Goal: Navigation & Orientation: Find specific page/section

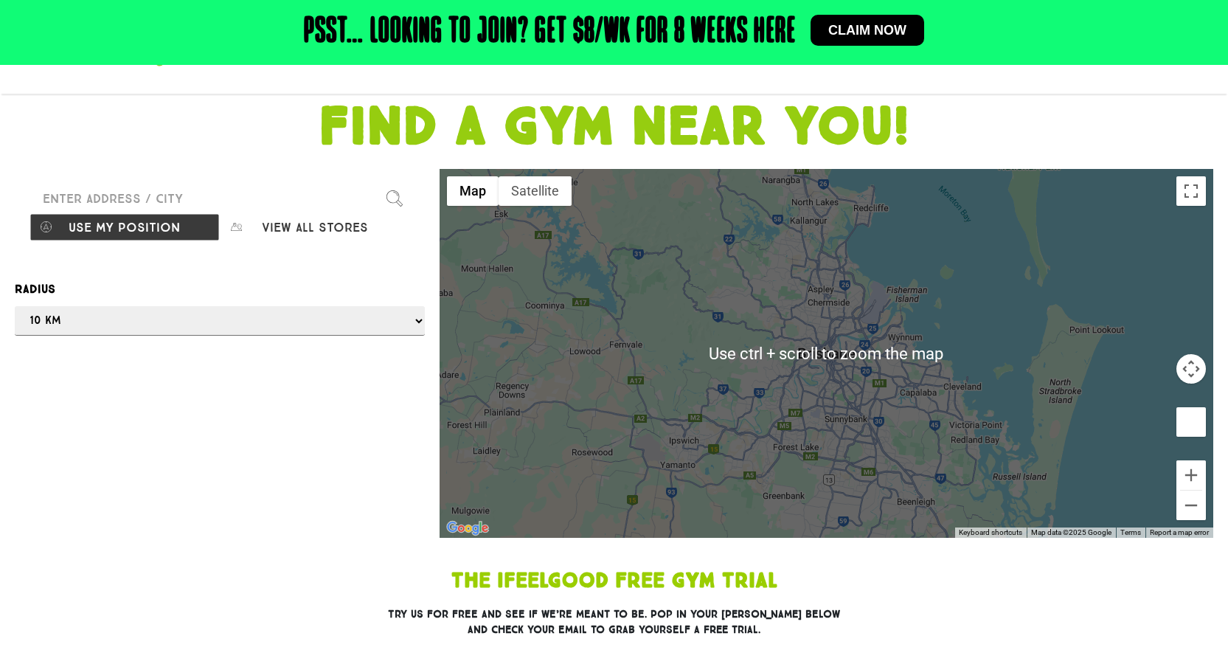
scroll to position [148, 0]
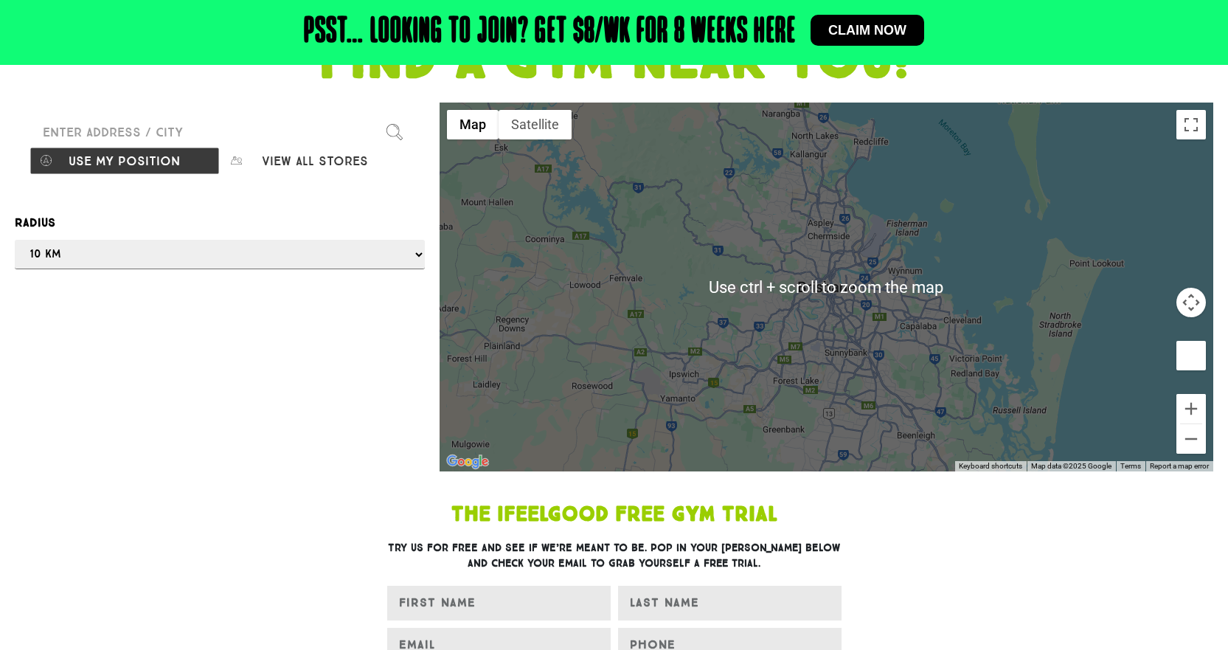
click at [303, 270] on div "Find our stores Please enter a valid address Use my position View all stores Op…" at bounding box center [219, 287] width 425 height 369
click at [303, 260] on select "Any 1 km 5 km 10 km 50 km 100 km 500 km" at bounding box center [220, 255] width 410 height 30
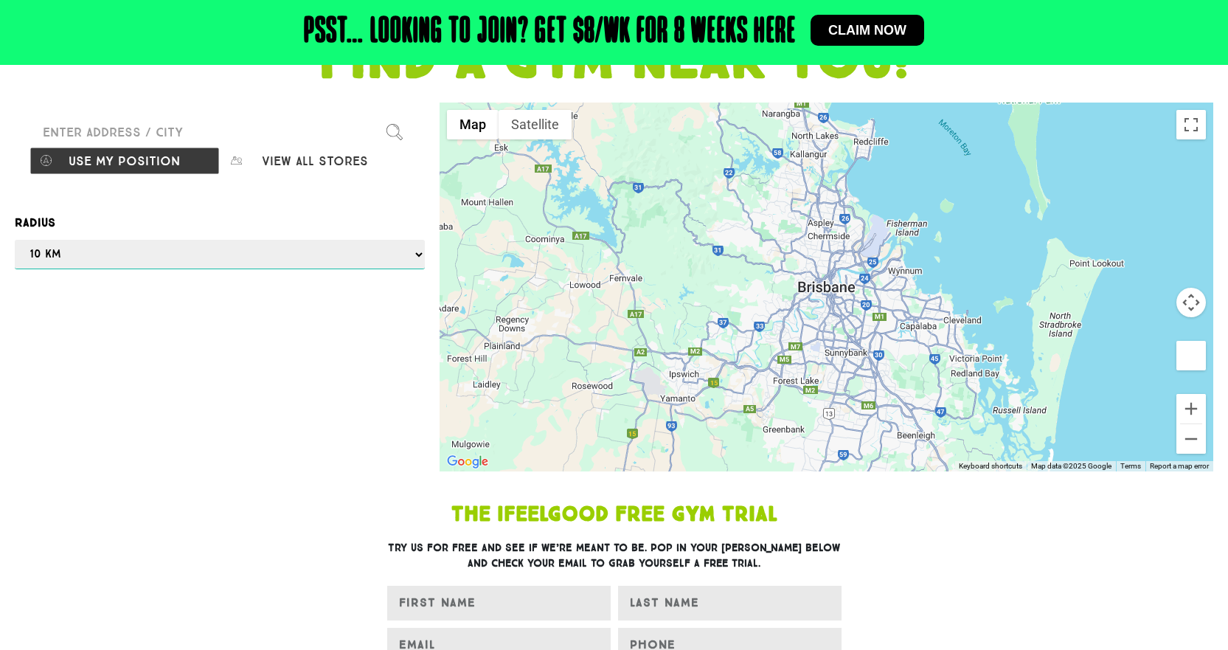
select select "100"
click at [15, 240] on select "Any 1 km 5 km 10 km 50 km 100 km 500 km" at bounding box center [220, 255] width 410 height 30
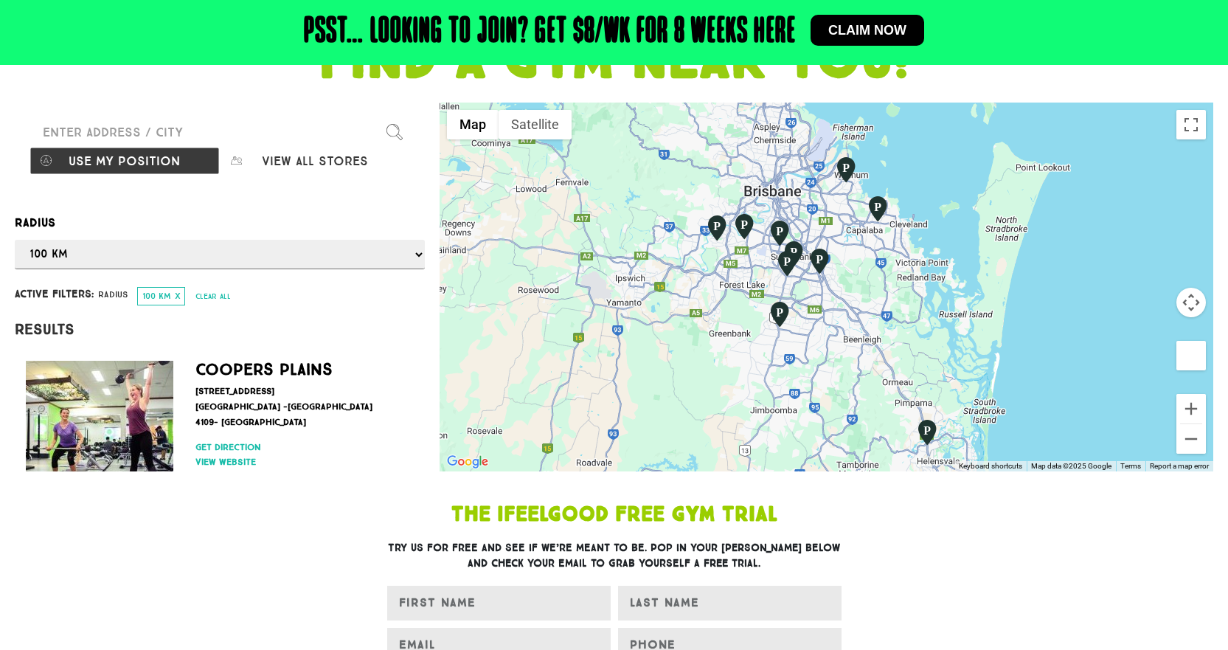
drag, startPoint x: 820, startPoint y: 277, endPoint x: 799, endPoint y: 453, distance: 176.9
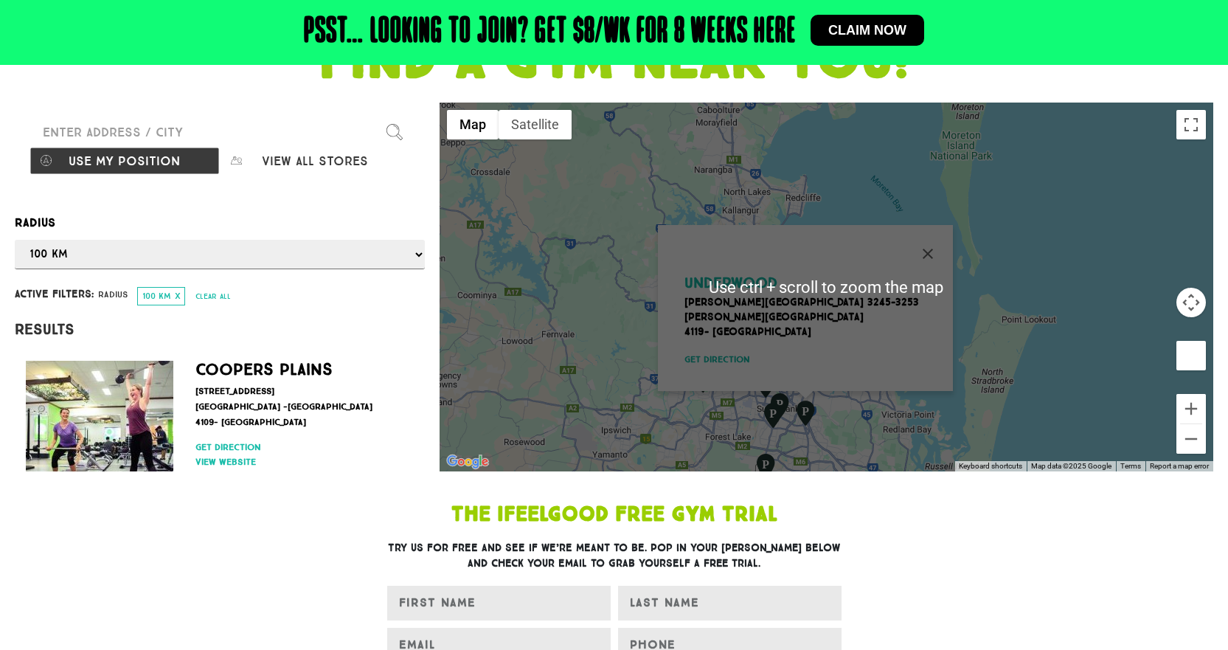
click at [1025, 318] on div "Underwood [STREET_ADDRESS][PERSON_NAME] Get direction" at bounding box center [827, 287] width 774 height 369
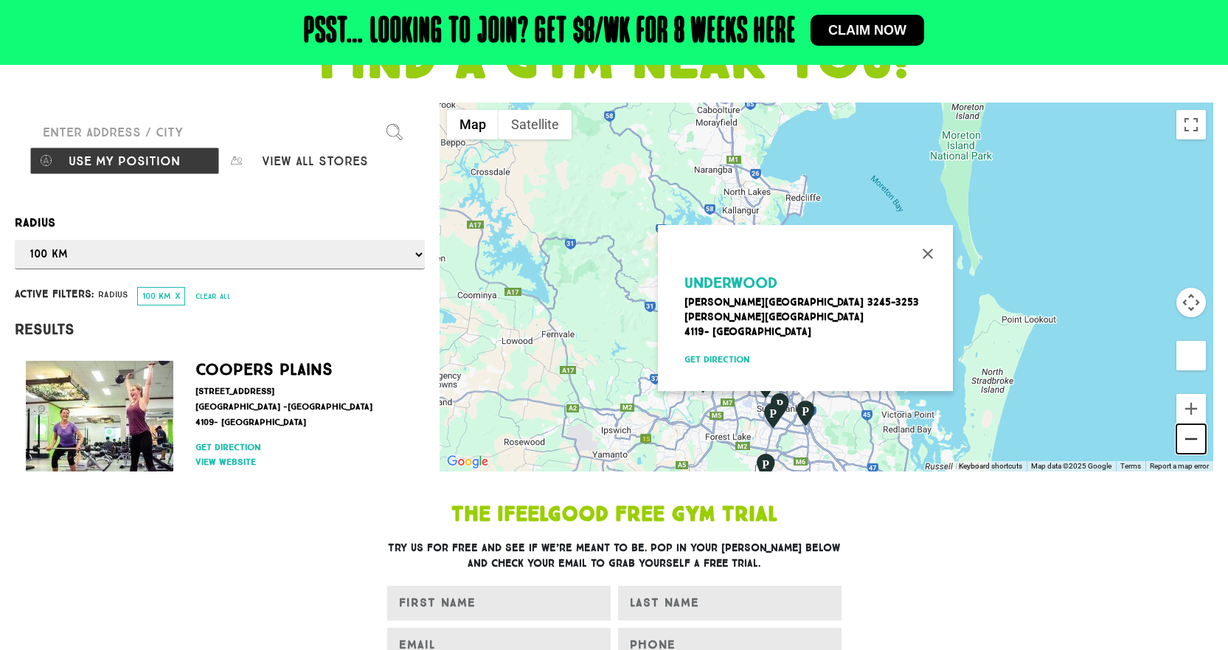
click at [1198, 439] on button "Zoom out" at bounding box center [1192, 439] width 30 height 30
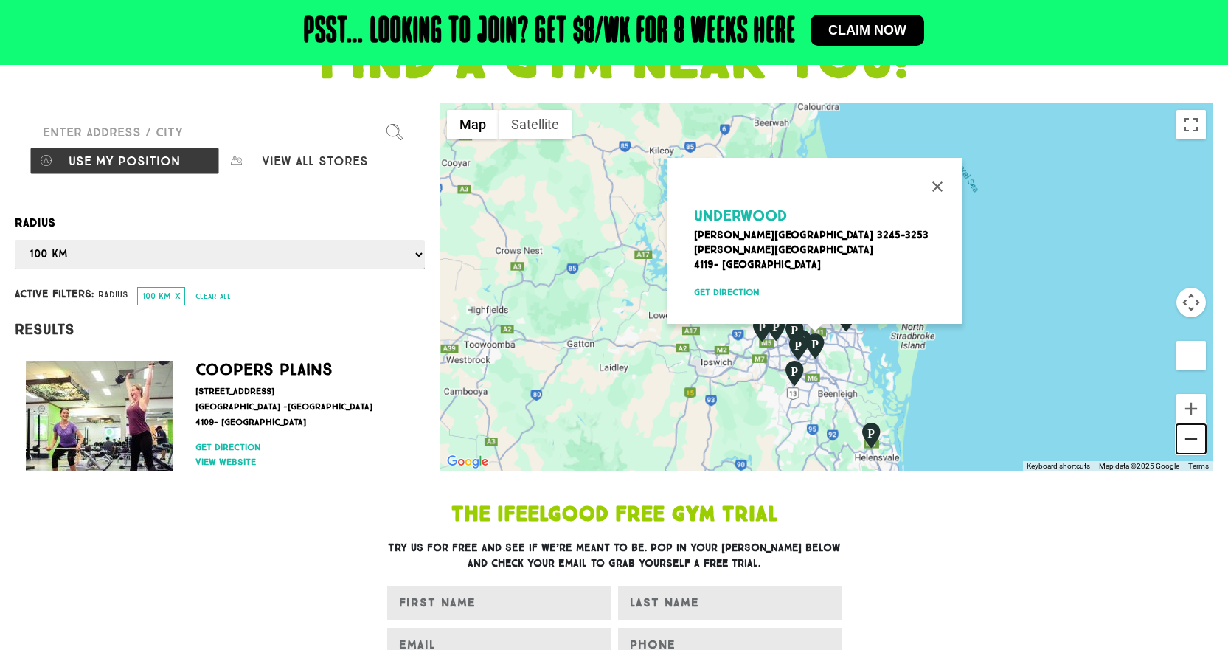
click at [1196, 433] on button "Zoom out" at bounding box center [1192, 439] width 30 height 30
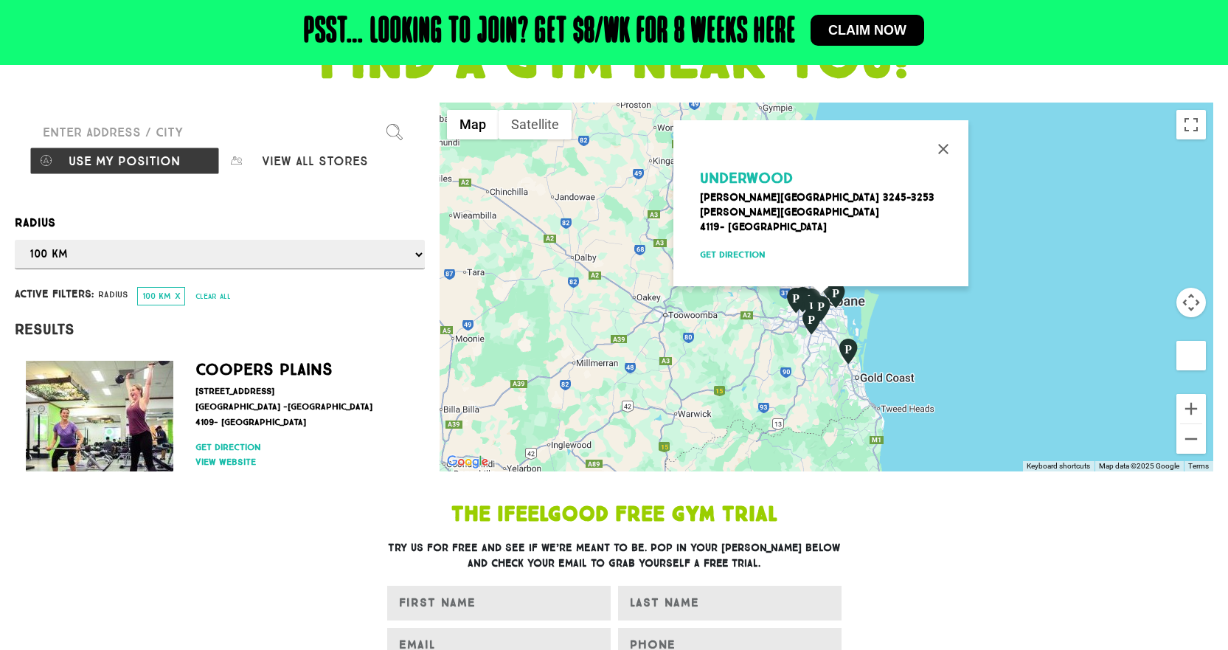
drag, startPoint x: 937, startPoint y: 301, endPoint x: 935, endPoint y: 322, distance: 21.4
click at [946, 364] on div "Underwood [STREET_ADDRESS][PERSON_NAME] Get direction" at bounding box center [827, 287] width 774 height 369
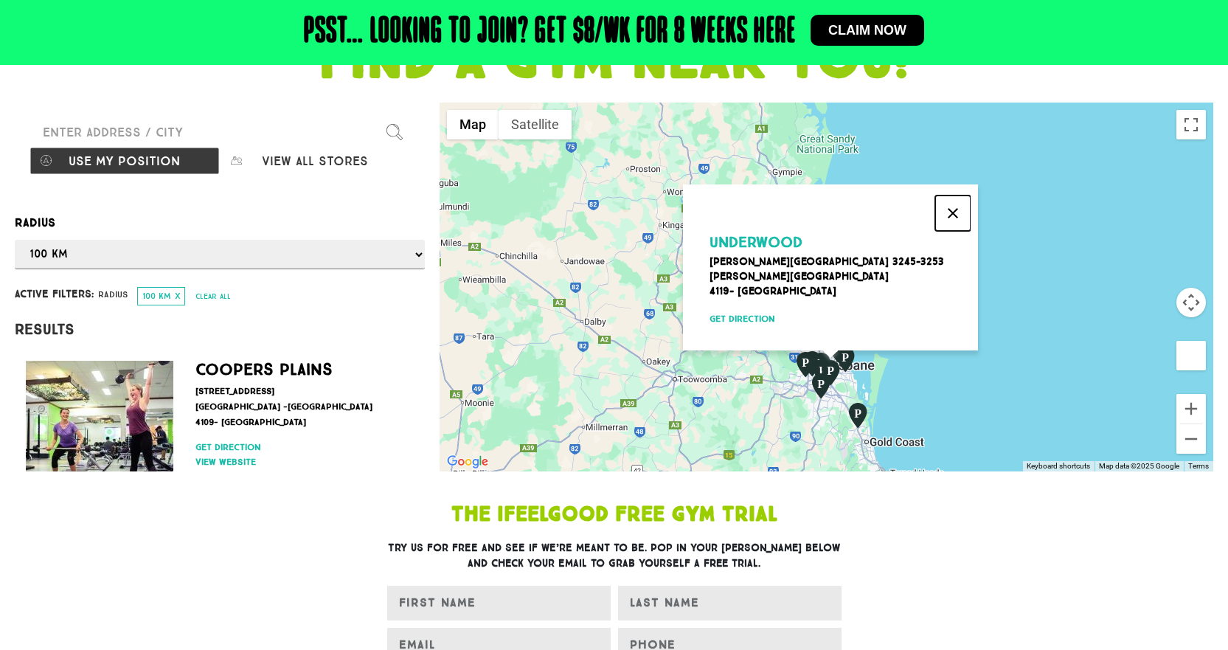
click at [959, 203] on button "Close" at bounding box center [952, 212] width 35 height 35
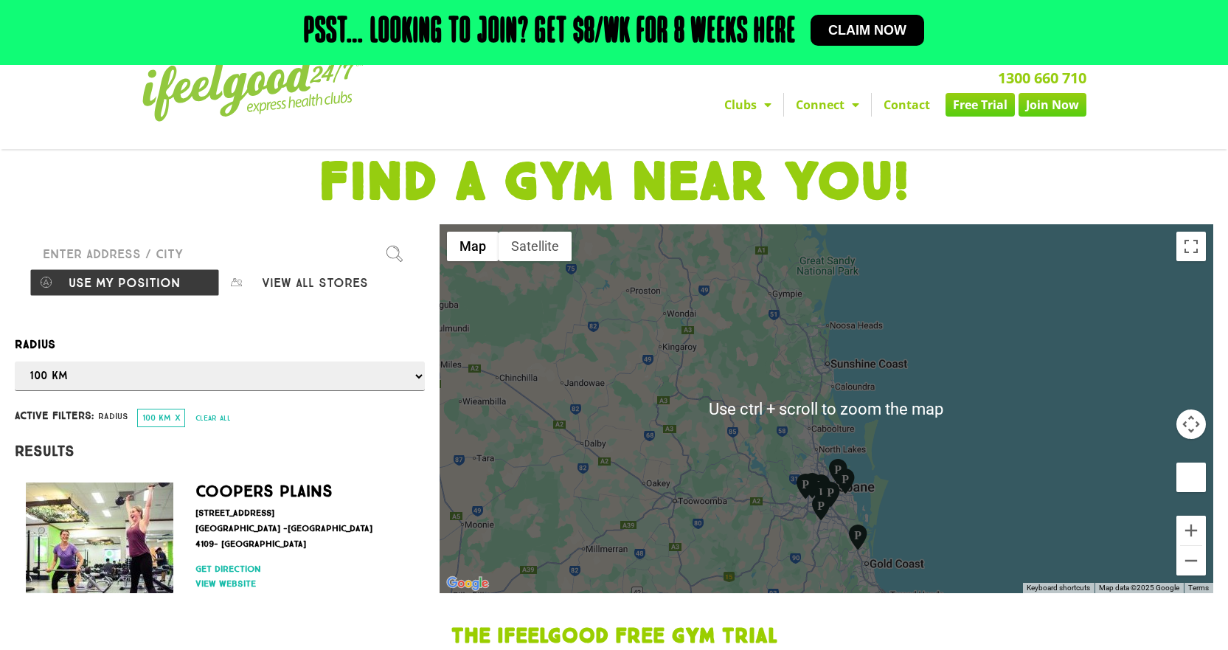
scroll to position [0, 0]
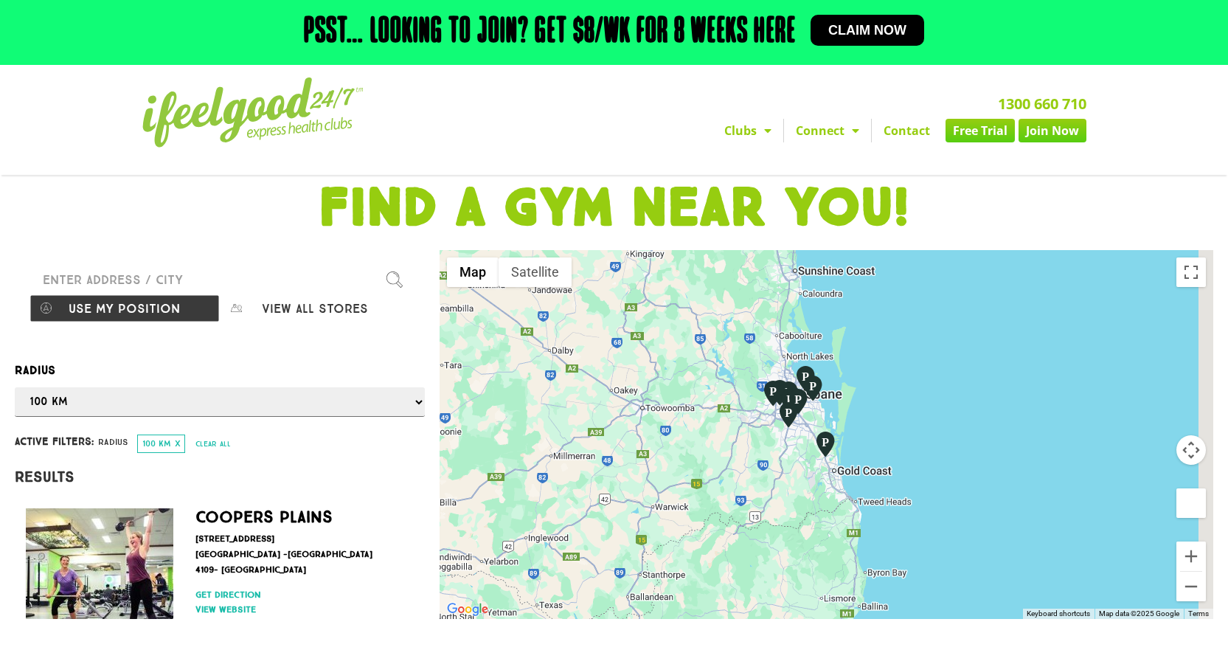
drag, startPoint x: 926, startPoint y: 432, endPoint x: 910, endPoint y: 314, distance: 118.4
click at [892, 298] on div at bounding box center [827, 434] width 774 height 369
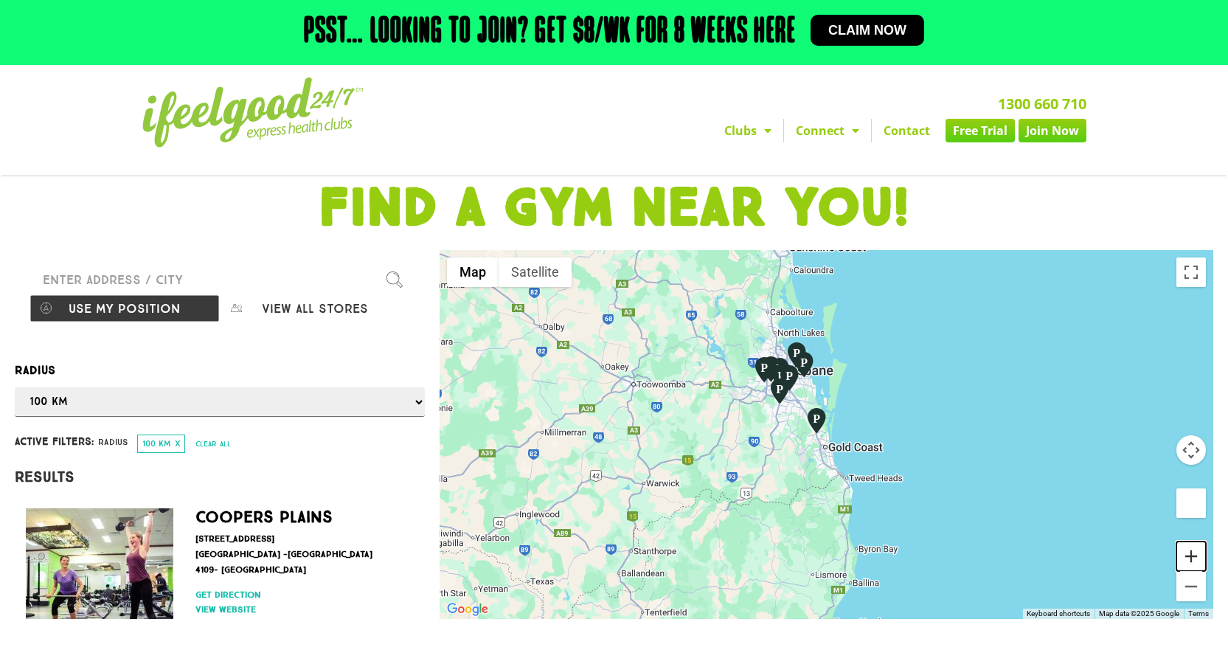
click at [1188, 554] on button "Zoom in" at bounding box center [1192, 556] width 30 height 30
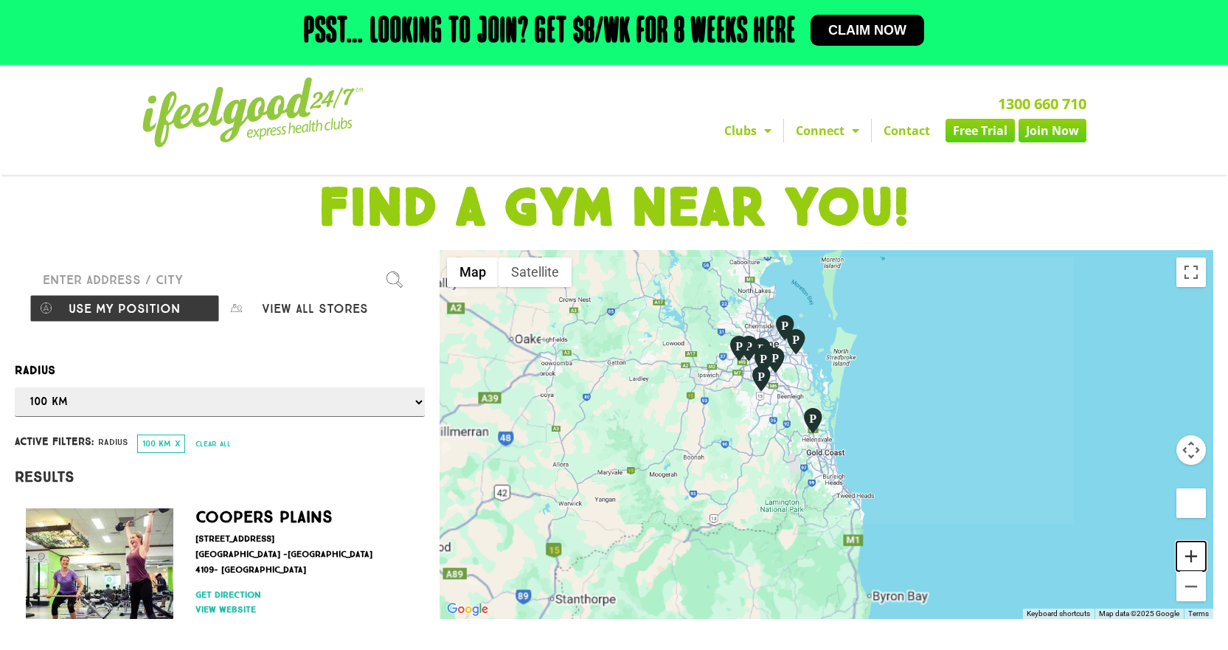
click at [1189, 549] on button "Zoom in" at bounding box center [1192, 556] width 30 height 30
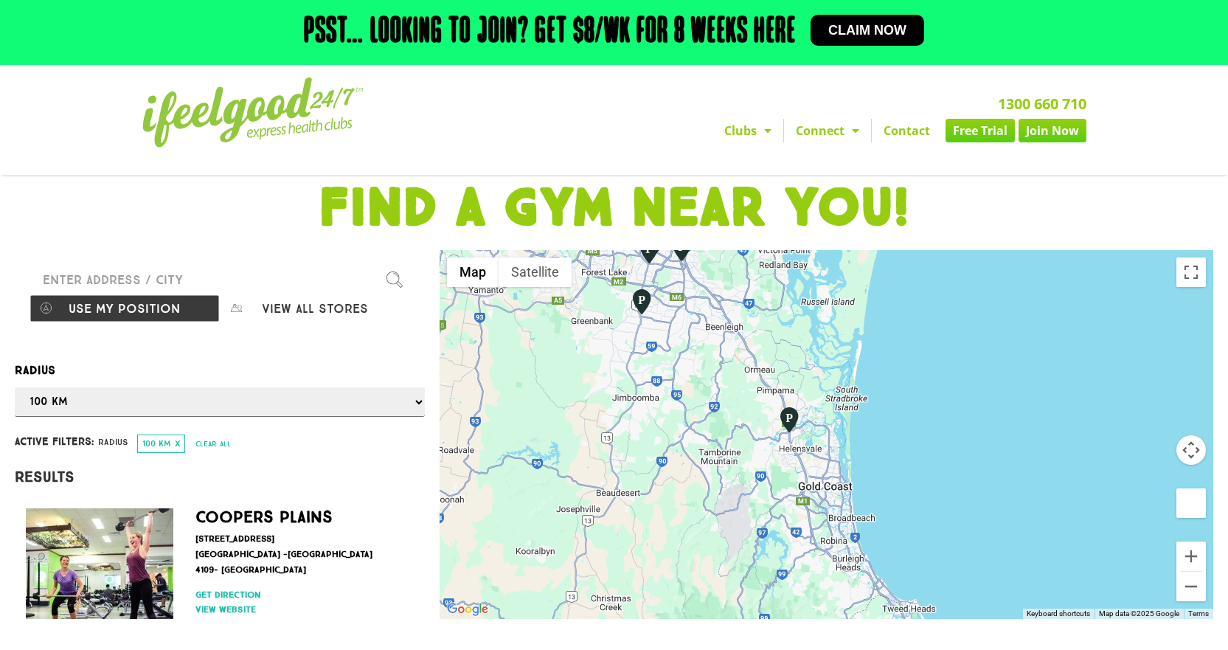
drag, startPoint x: 732, startPoint y: 361, endPoint x: 893, endPoint y: 662, distance: 340.6
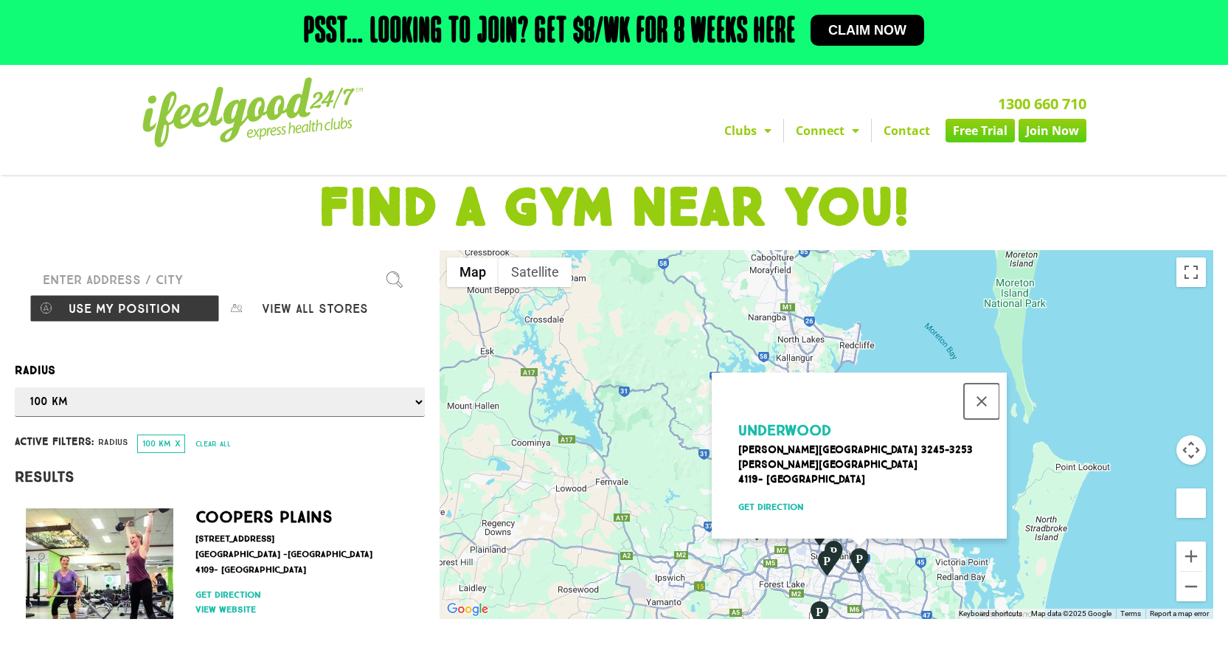
drag, startPoint x: 987, startPoint y: 384, endPoint x: 949, endPoint y: 386, distance: 37.7
click at [987, 385] on button "Close" at bounding box center [981, 401] width 35 height 35
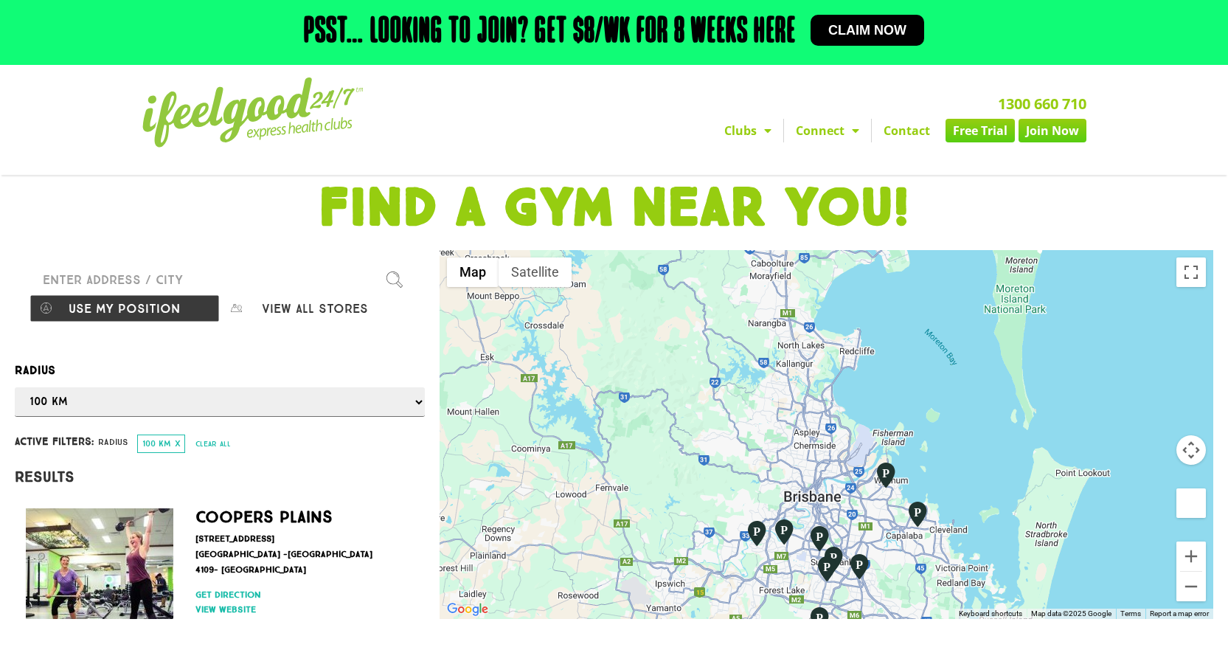
drag, startPoint x: 779, startPoint y: 329, endPoint x: 807, endPoint y: 462, distance: 135.7
click at [807, 462] on div at bounding box center [827, 434] width 774 height 369
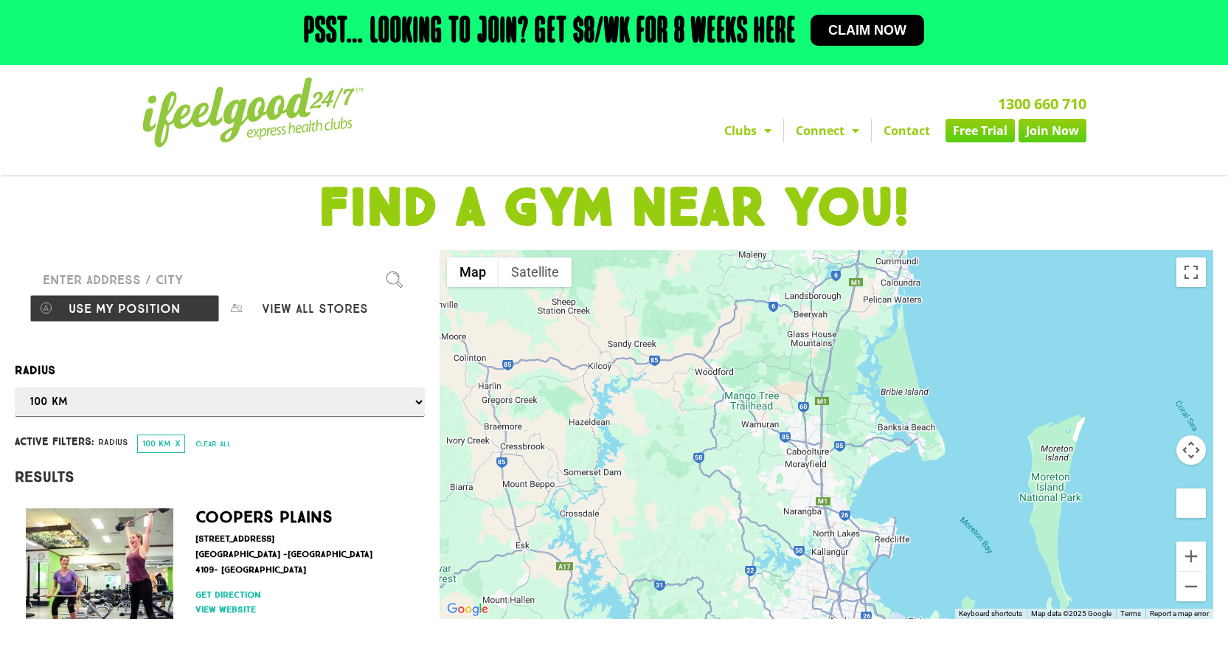
drag, startPoint x: 834, startPoint y: 386, endPoint x: 814, endPoint y: 438, distance: 56.0
click at [828, 487] on div at bounding box center [827, 434] width 774 height 369
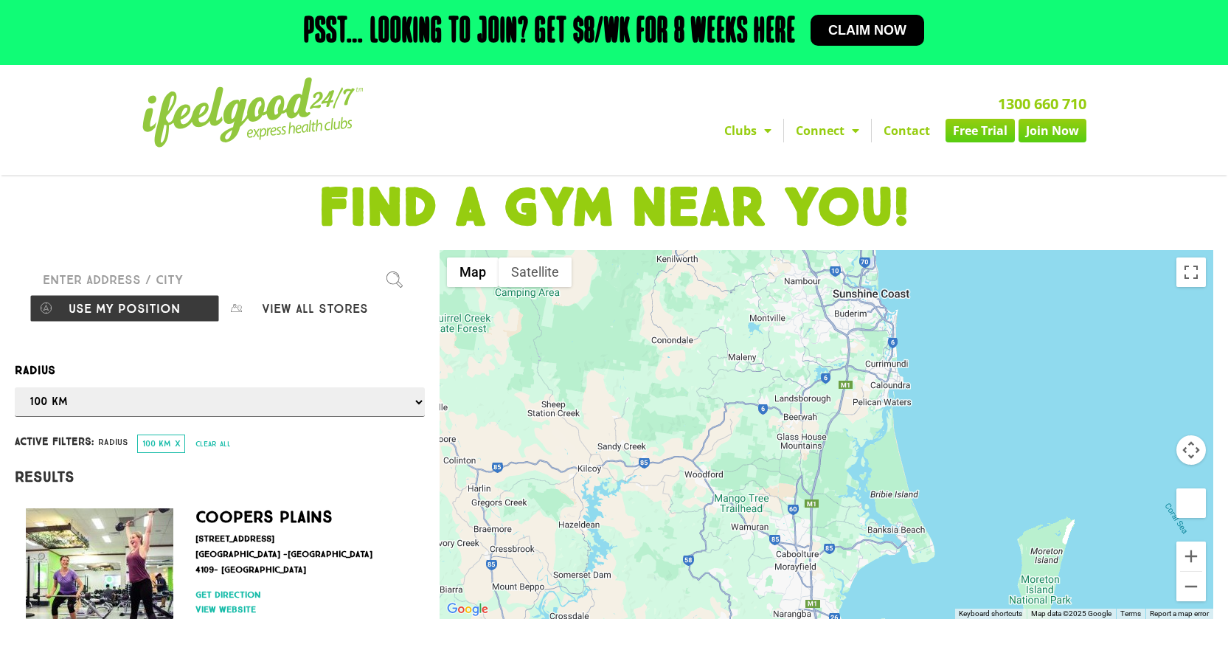
drag, startPoint x: 817, startPoint y: 408, endPoint x: 820, endPoint y: 471, distance: 63.5
click at [820, 472] on div at bounding box center [827, 434] width 774 height 369
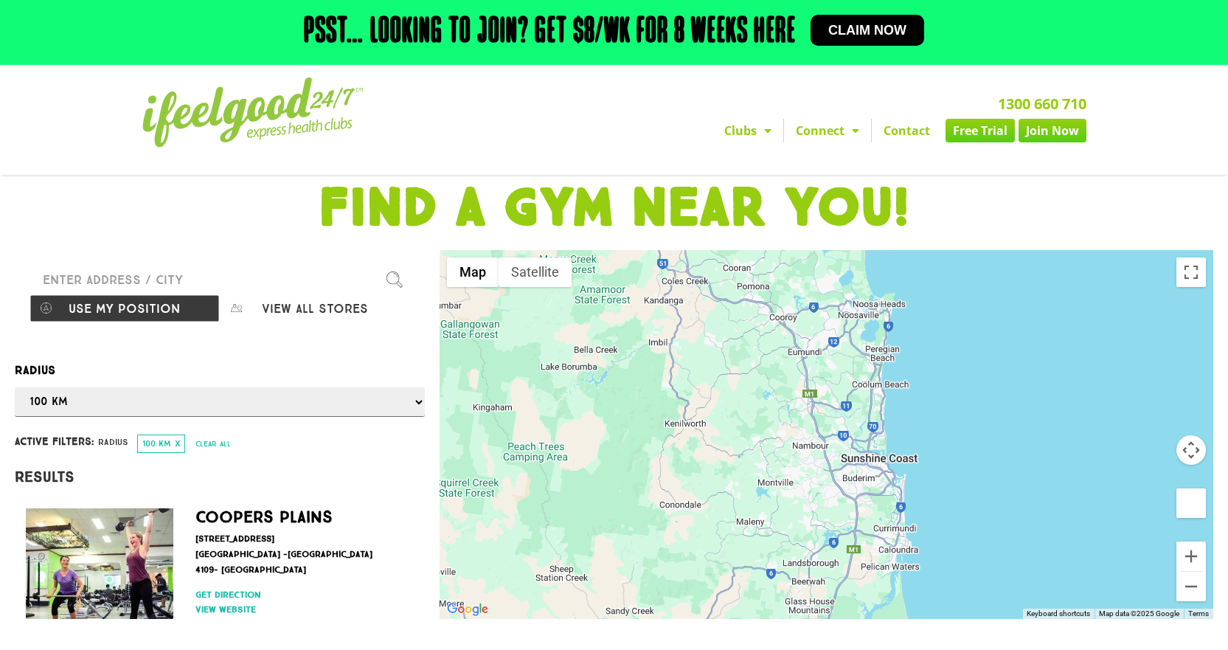
drag, startPoint x: 835, startPoint y: 381, endPoint x: 832, endPoint y: 426, distance: 44.4
click at [832, 426] on div at bounding box center [827, 434] width 774 height 369
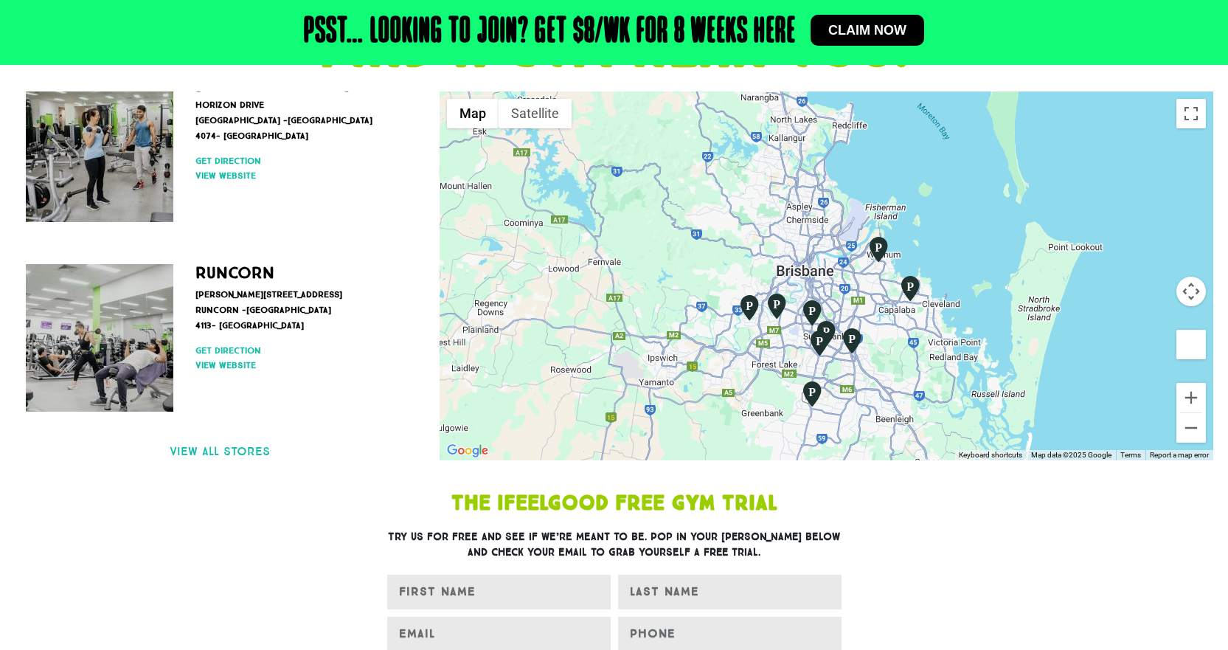
scroll to position [74, 0]
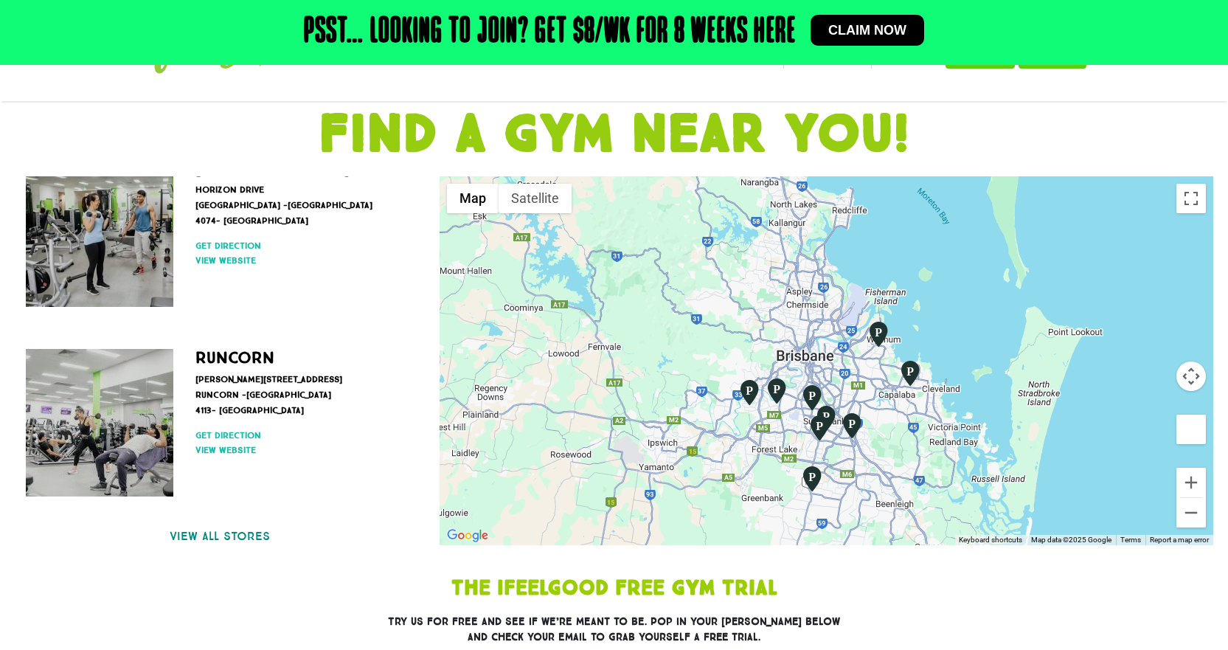
click at [235, 533] on link "View all stores" at bounding box center [220, 536] width 410 height 18
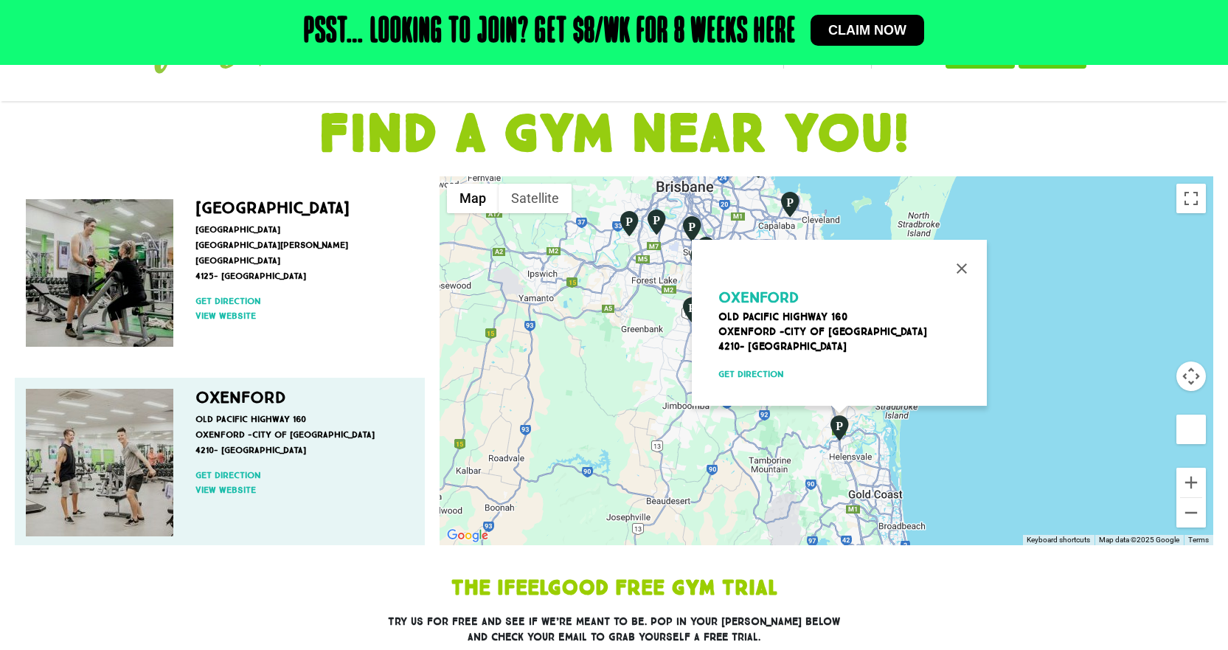
scroll to position [1756, 0]
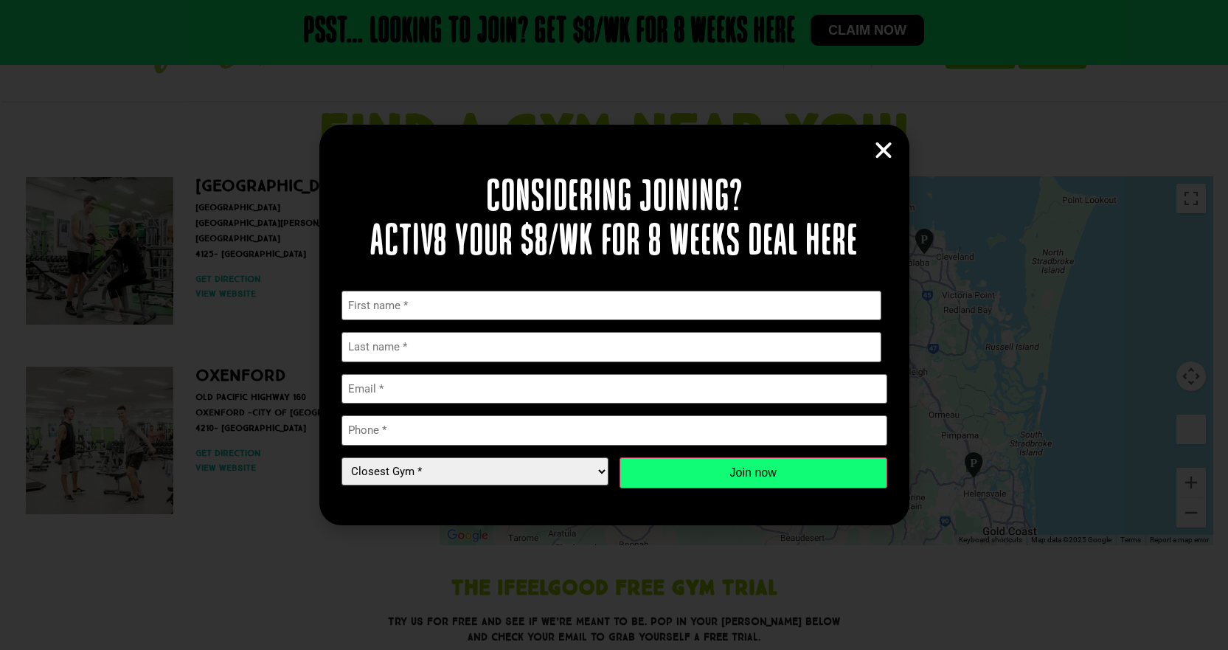
click at [894, 150] on icon "Close" at bounding box center [884, 150] width 22 height 22
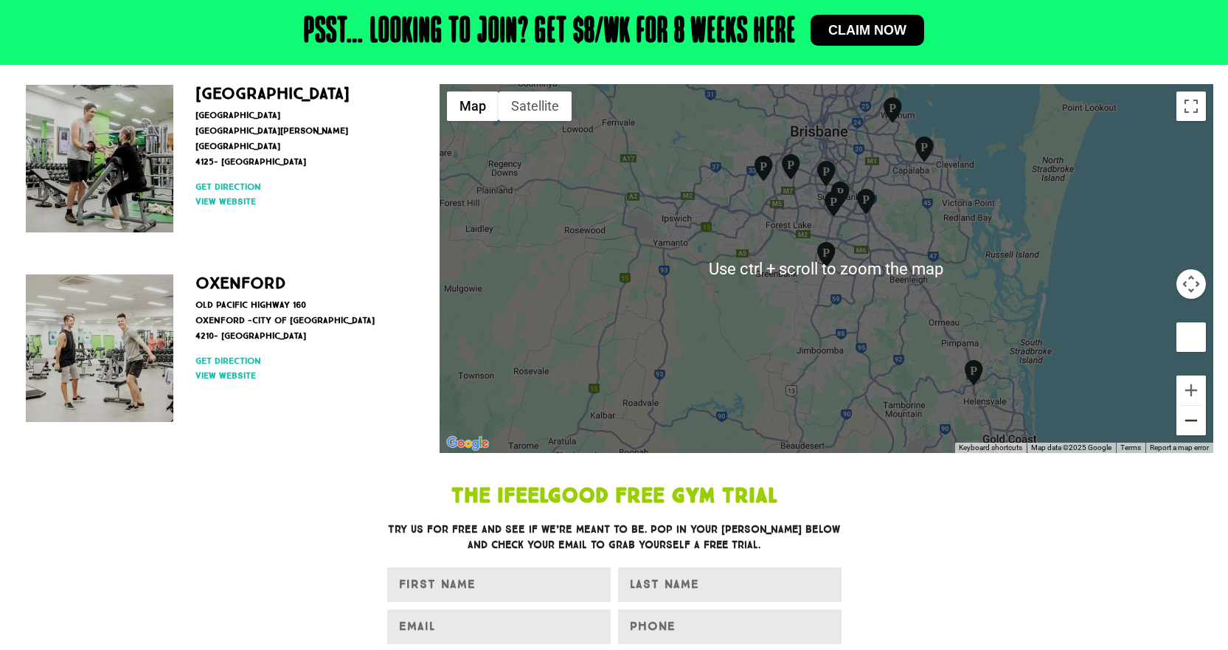
scroll to position [74, 0]
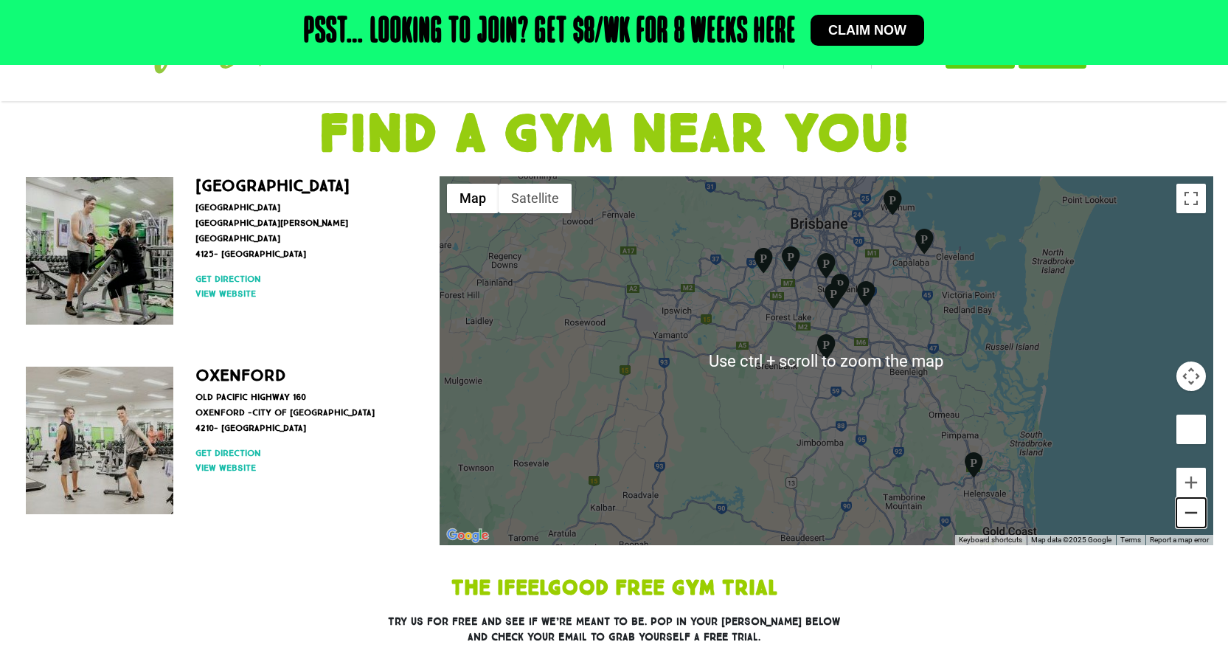
click at [1193, 500] on button "Zoom out" at bounding box center [1192, 513] width 30 height 30
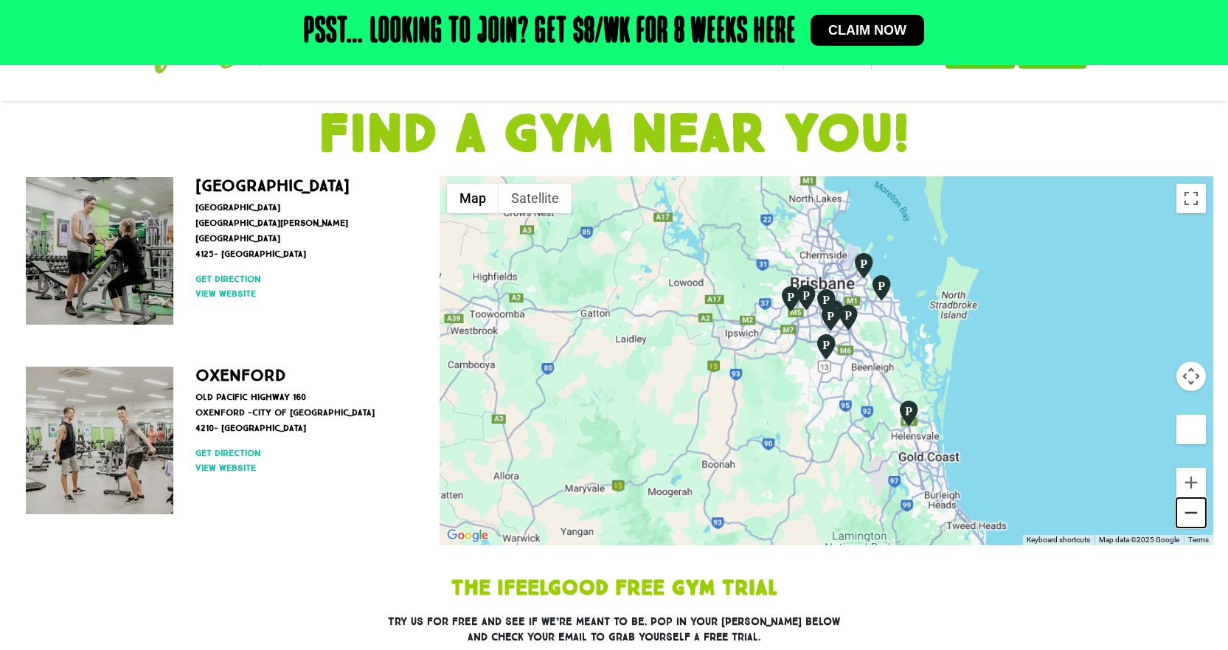
click at [1192, 504] on button "Zoom out" at bounding box center [1192, 513] width 30 height 30
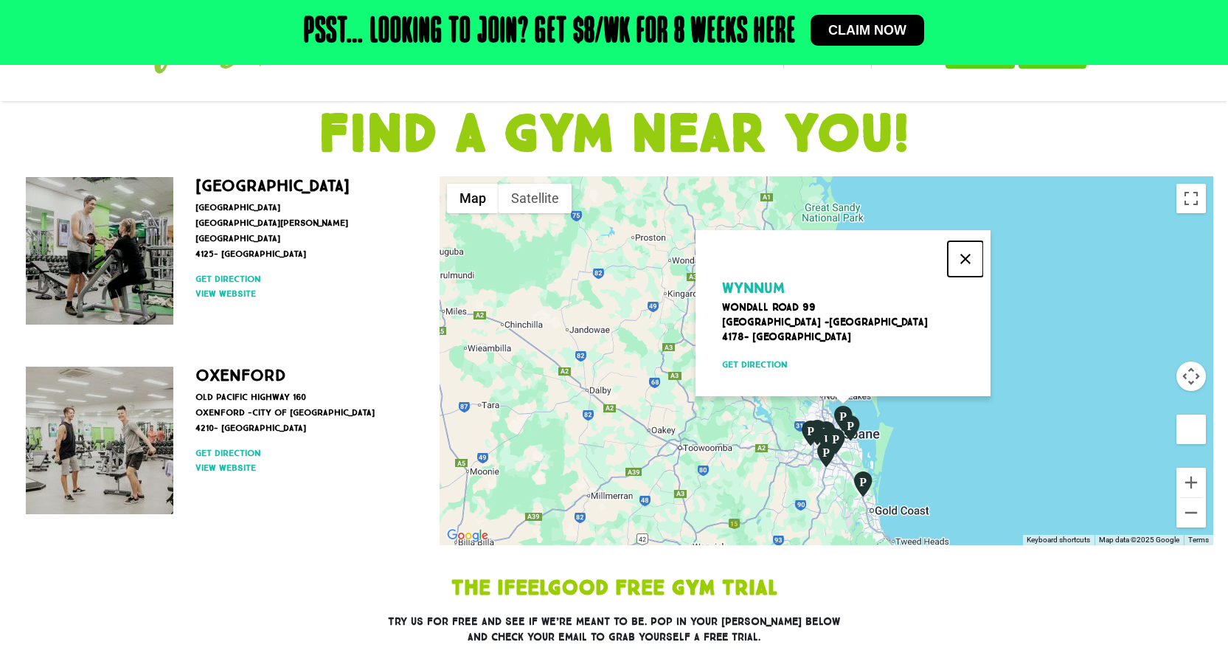
click at [962, 254] on button "Close" at bounding box center [965, 258] width 35 height 35
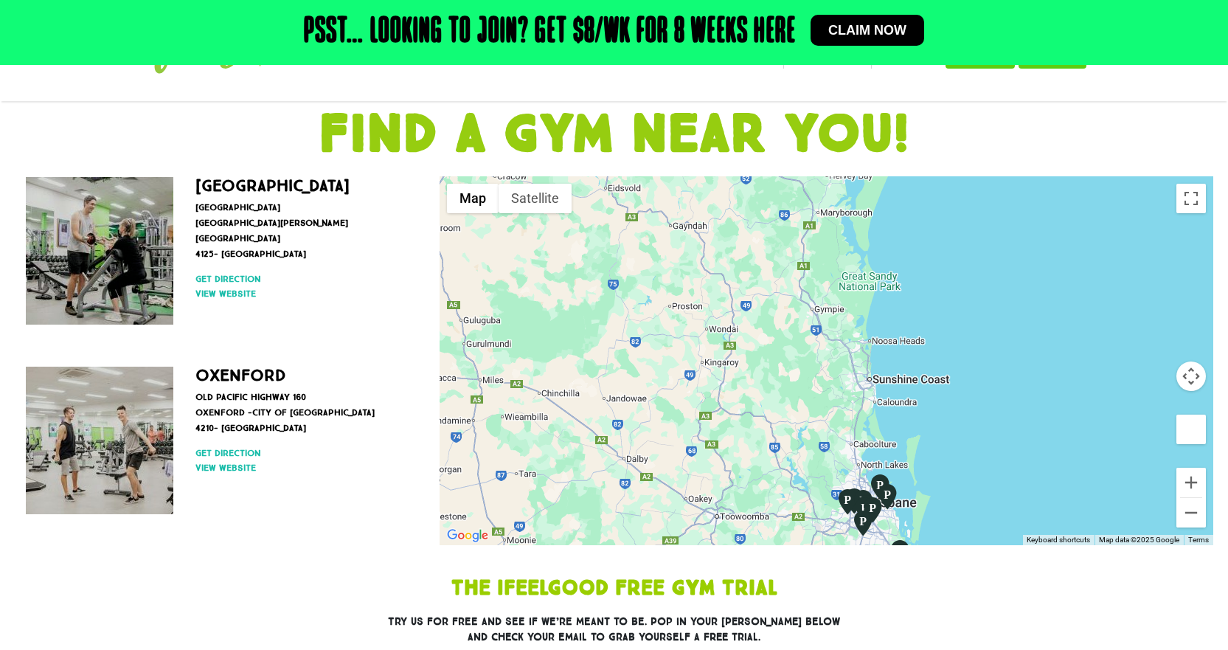
drag, startPoint x: 904, startPoint y: 279, endPoint x: 941, endPoint y: 350, distance: 80.8
click at [941, 350] on div at bounding box center [827, 360] width 774 height 369
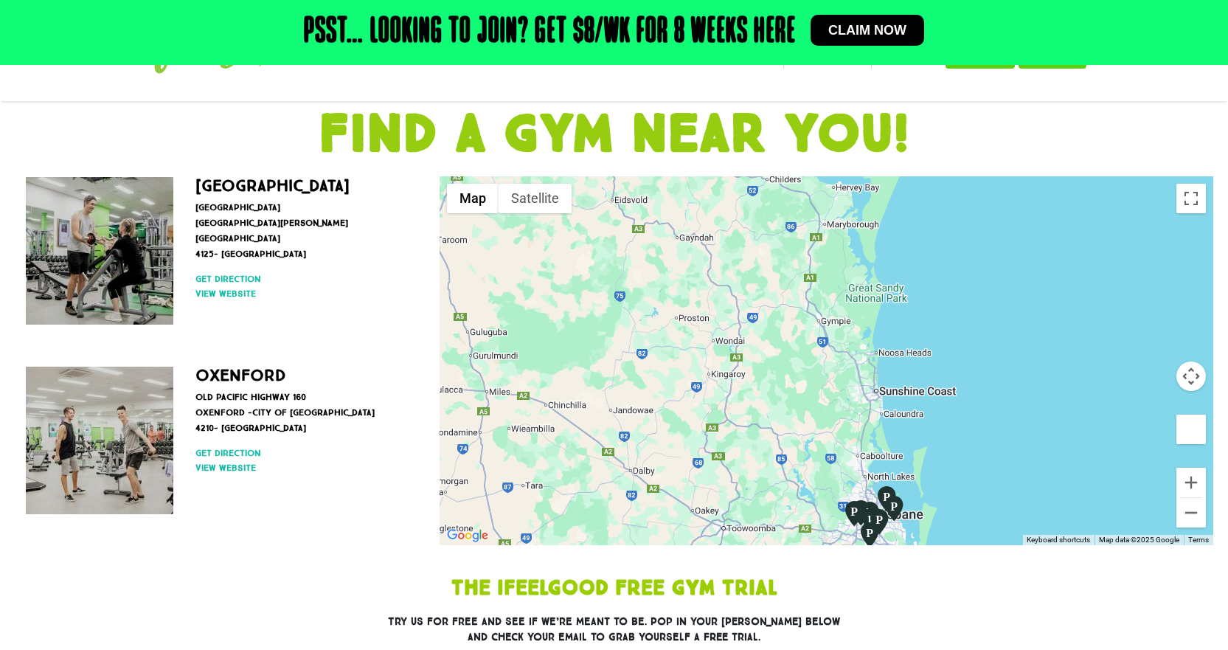
drag, startPoint x: 912, startPoint y: 316, endPoint x: 918, endPoint y: 301, distance: 16.6
click at [918, 301] on div at bounding box center [827, 360] width 774 height 369
